Goal: Task Accomplishment & Management: Manage account settings

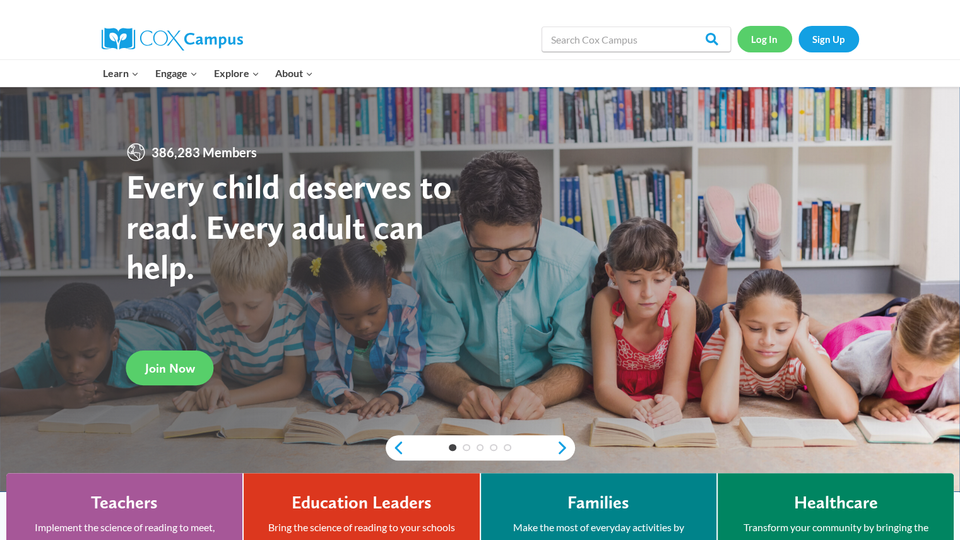
click at [759, 41] on link "Log In" at bounding box center [764, 39] width 55 height 26
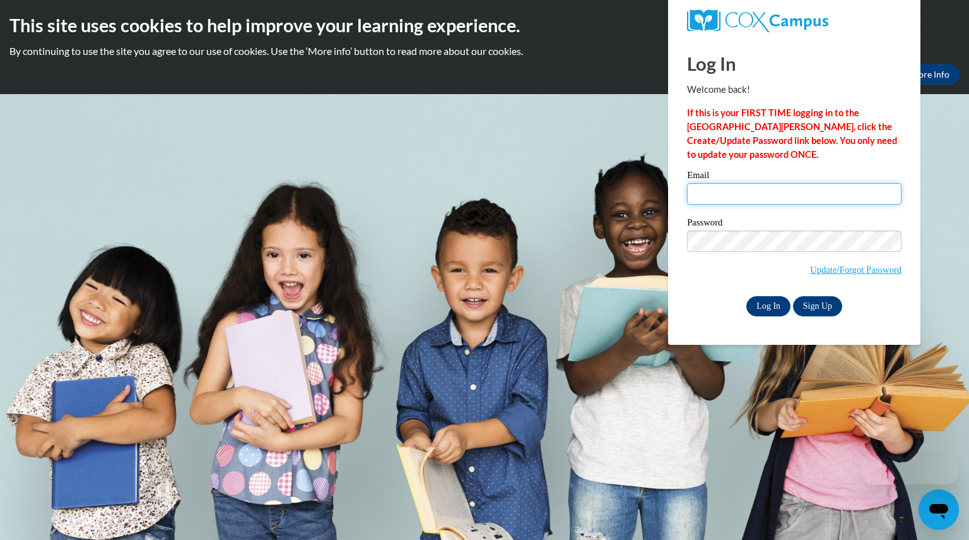
type input "foleystacey@aasd.k12.wi.us"
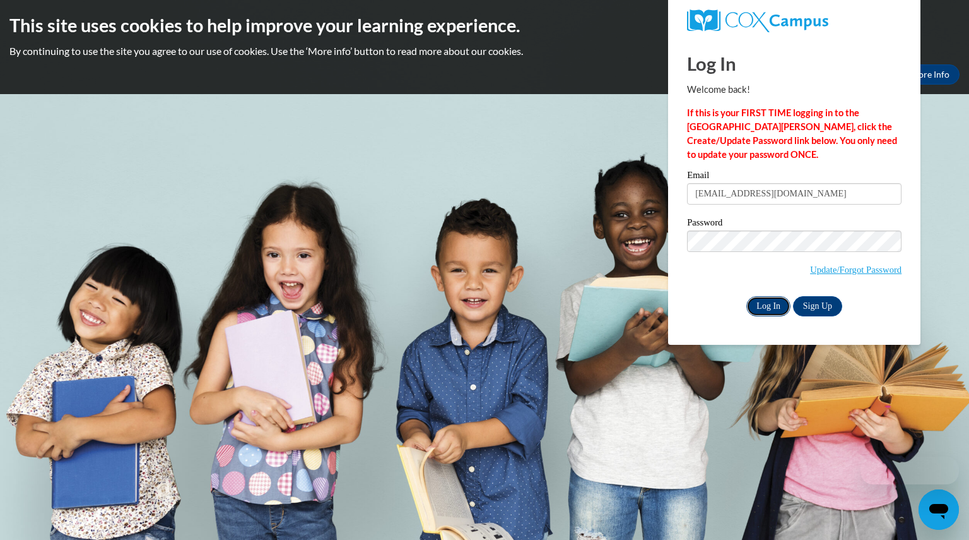
click at [770, 302] on input "Log In" at bounding box center [769, 306] width 44 height 20
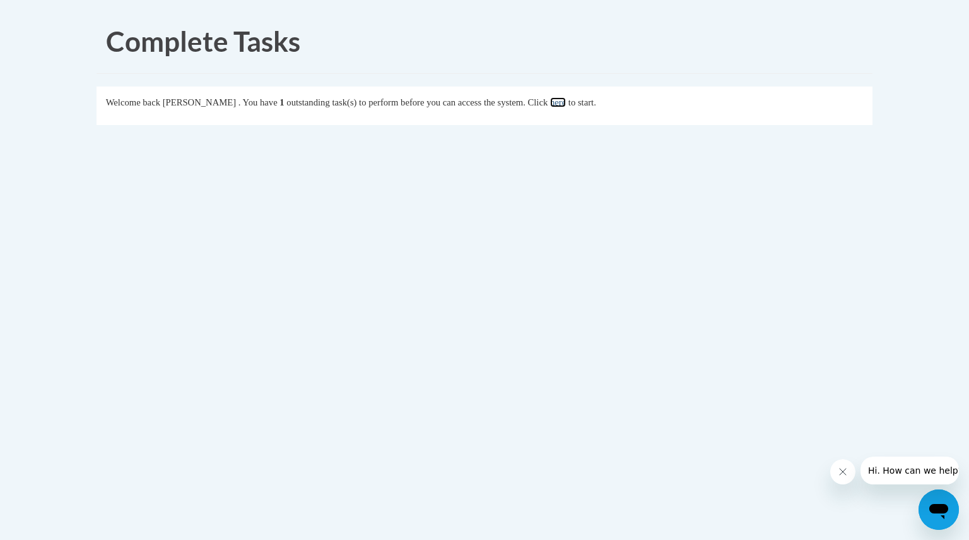
click at [566, 105] on link "here" at bounding box center [558, 102] width 16 height 10
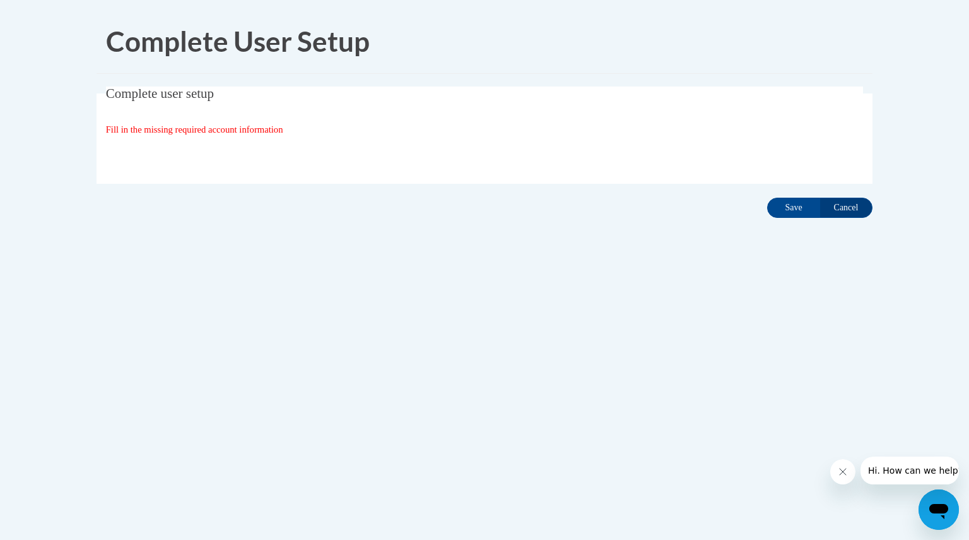
click at [257, 131] on span "Fill in the missing required account information" at bounding box center [194, 129] width 177 height 10
click at [362, 131] on div "Fill in the missing required account information" at bounding box center [485, 129] width 758 height 14
click at [793, 213] on input "Save" at bounding box center [793, 208] width 53 height 20
click at [227, 127] on span "Fill in the missing required account information" at bounding box center [194, 129] width 177 height 10
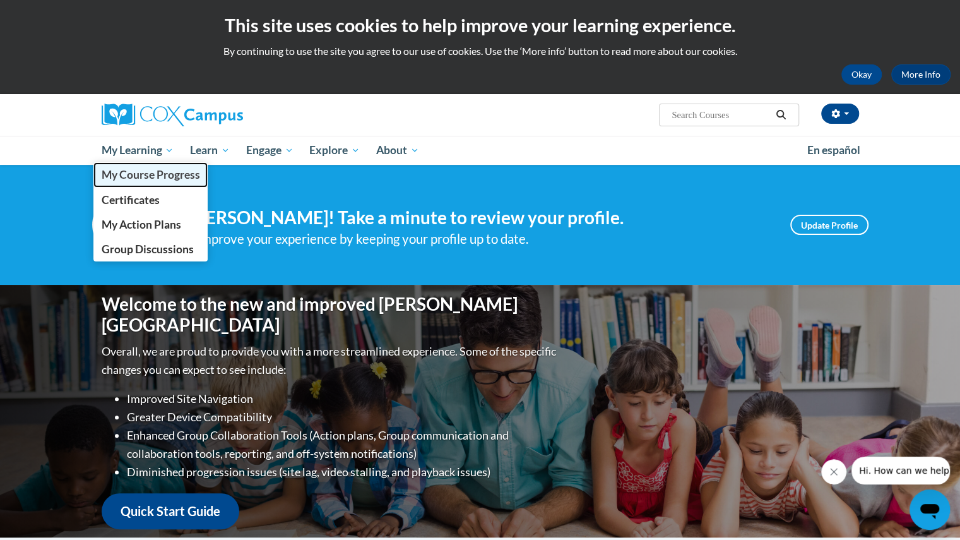
click at [155, 175] on span "My Course Progress" at bounding box center [150, 174] width 98 height 13
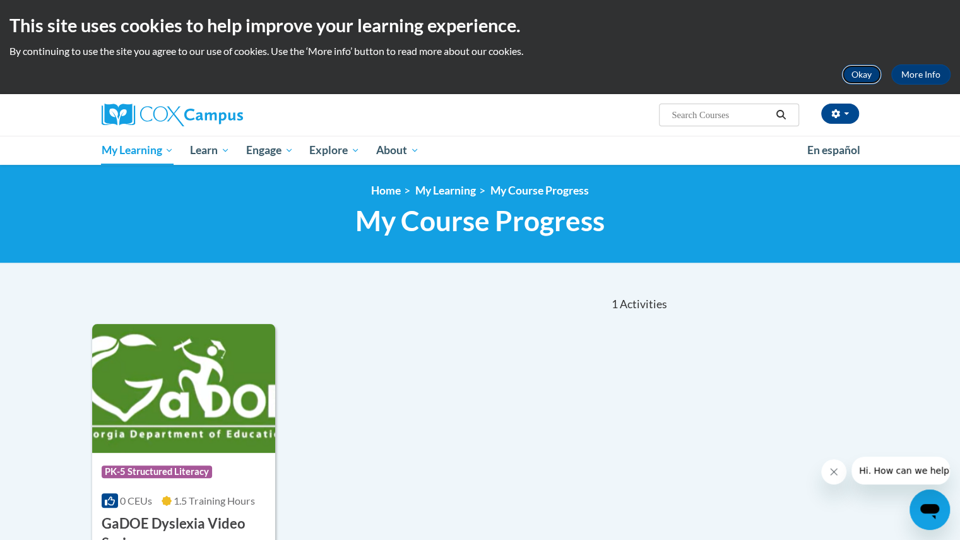
click at [866, 75] on button "Okay" at bounding box center [861, 74] width 40 height 20
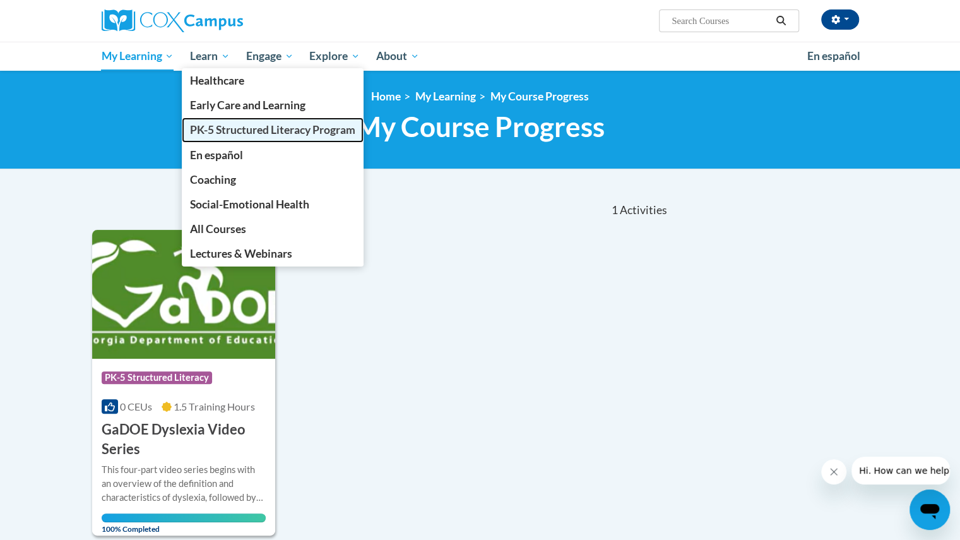
click at [230, 128] on span "PK-5 Structured Literacy Program" at bounding box center [272, 129] width 165 height 13
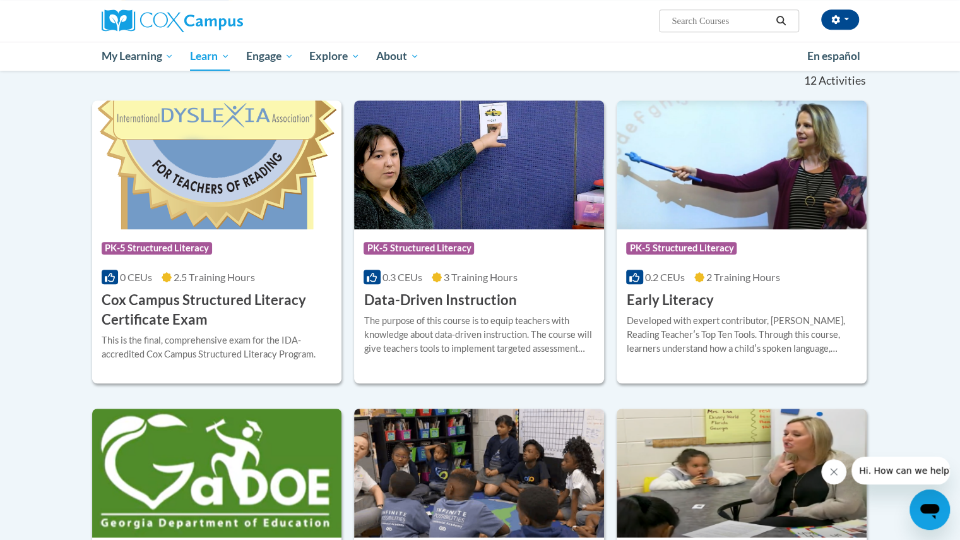
scroll to position [379, 0]
